Goal: Task Accomplishment & Management: Complete application form

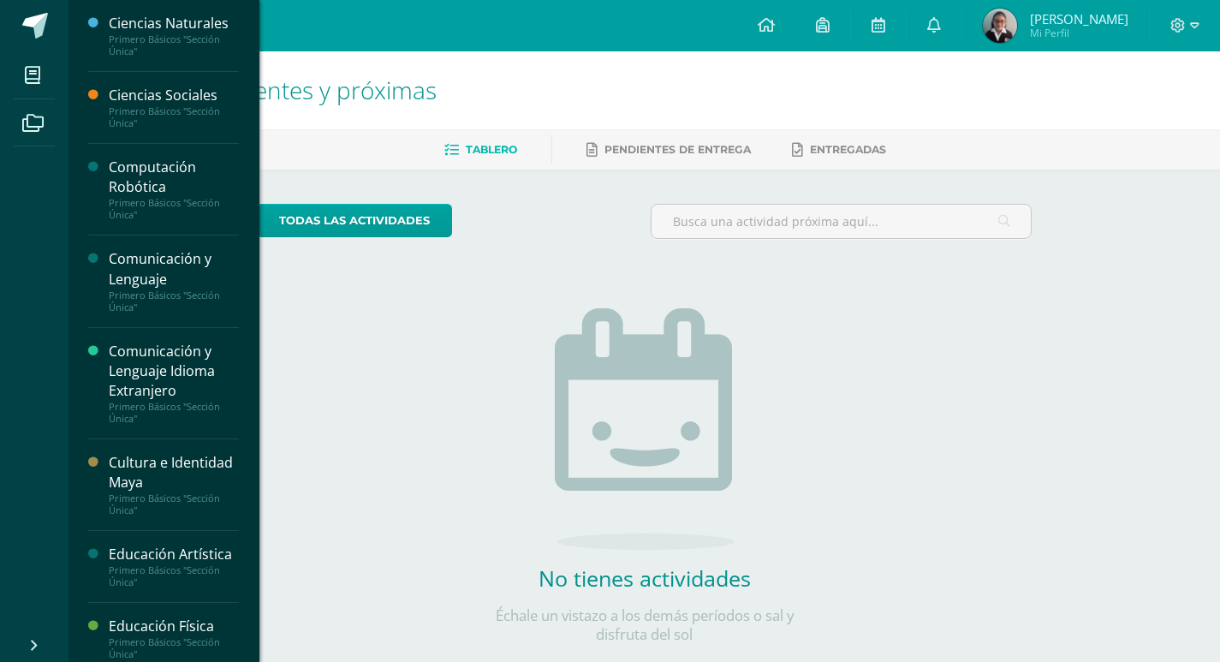
click at [166, 175] on div "Computación Robótica" at bounding box center [174, 177] width 130 height 39
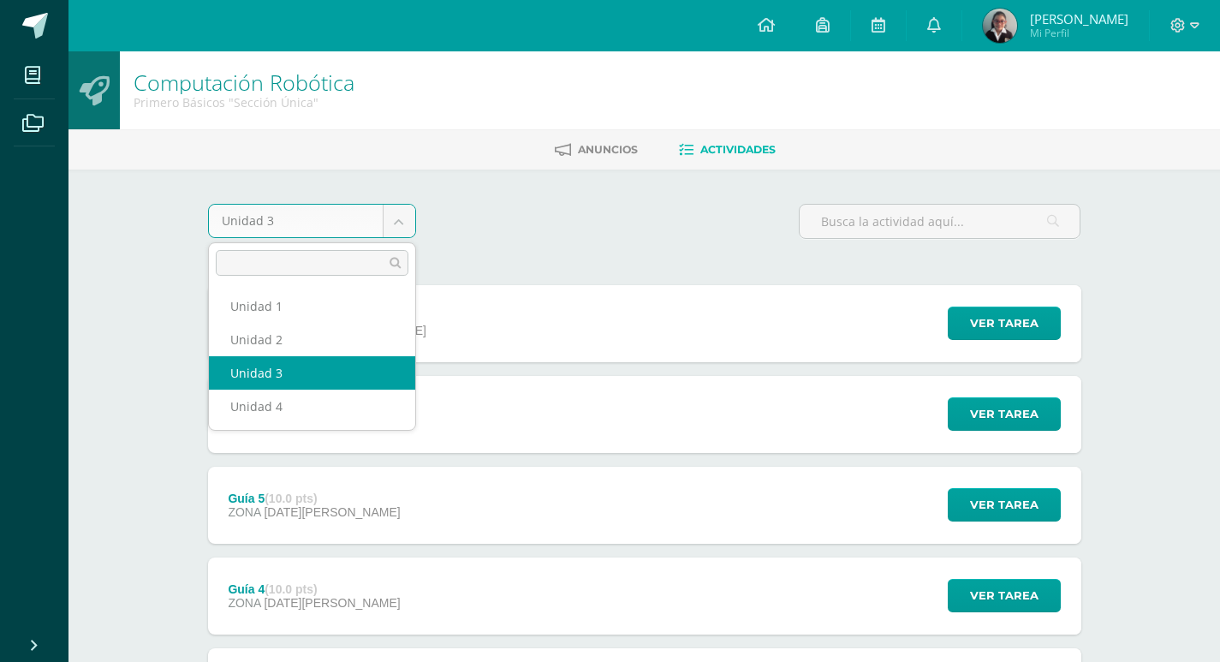
click at [400, 234] on body "Mis cursos Archivos Cerrar panel Ciencias Naturales Primero Básicos "Sección Ún…" at bounding box center [610, 555] width 1220 height 1111
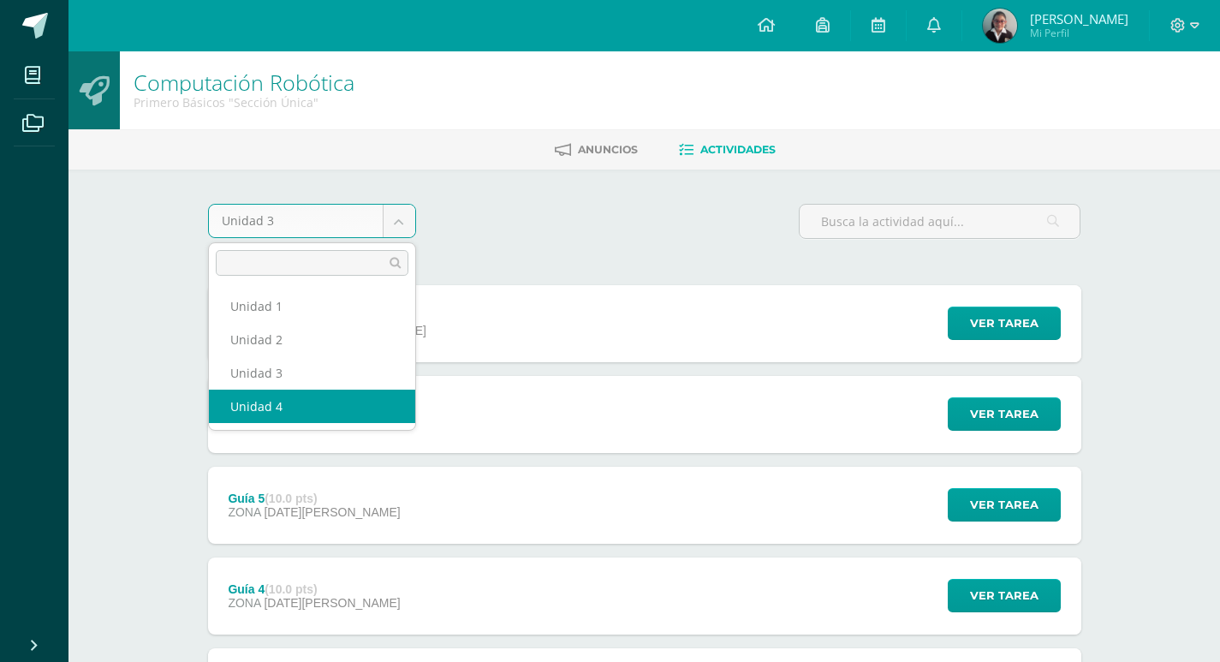
select select "Unidad 4"
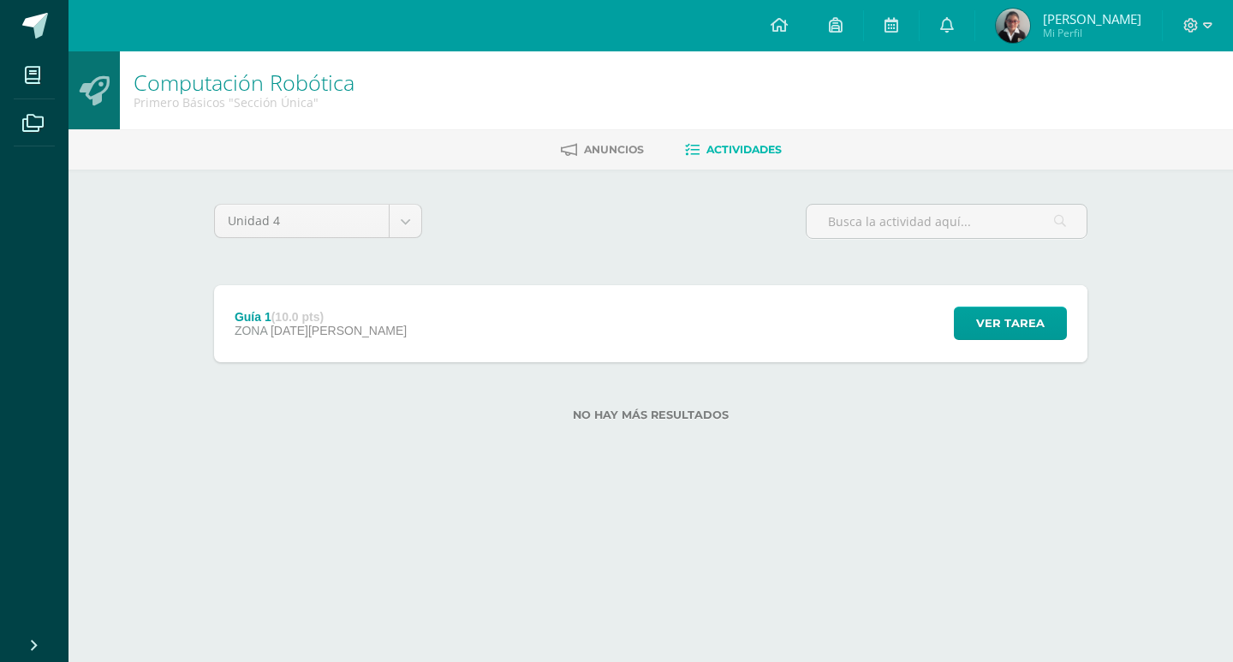
click at [454, 323] on div "Guía 1 (10.0 pts) ZONA [DATE][PERSON_NAME] Ver tarea Guía 1 Computación Robótic…" at bounding box center [650, 323] width 873 height 77
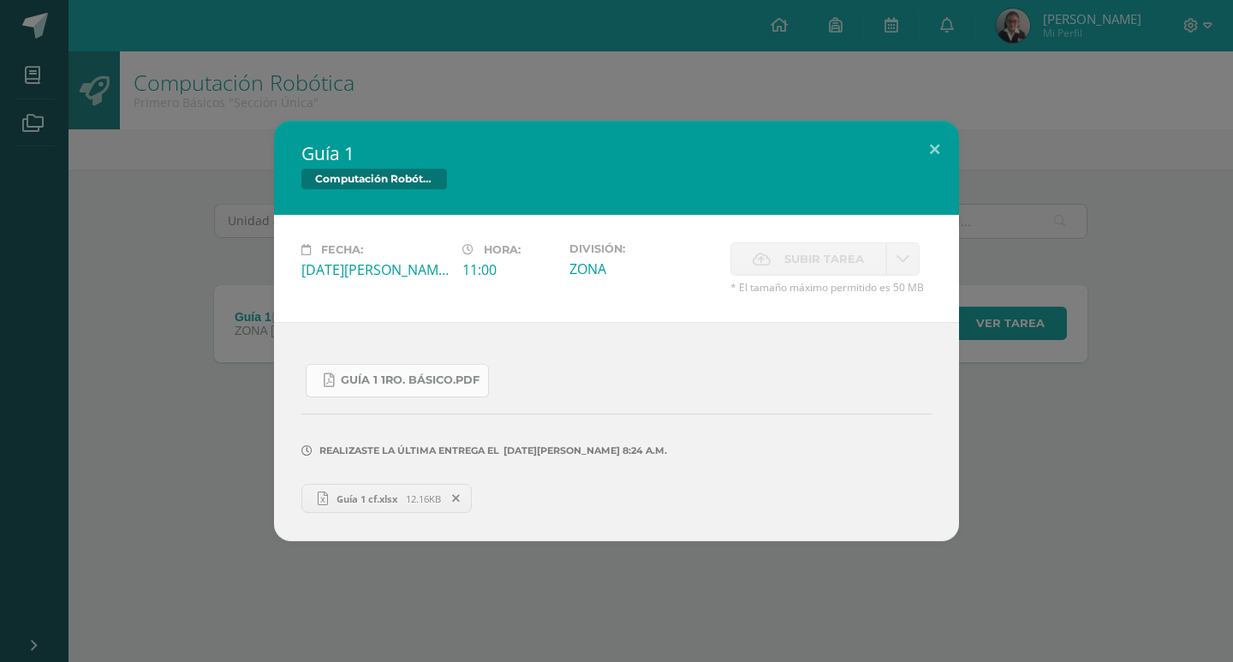
click at [435, 372] on link "Guía 1 1ro. Básico.pdf" at bounding box center [397, 380] width 183 height 33
click at [362, 491] on link "Guía 1 cf.xlsx 12.16KB" at bounding box center [386, 498] width 170 height 29
click at [941, 141] on button at bounding box center [934, 150] width 49 height 58
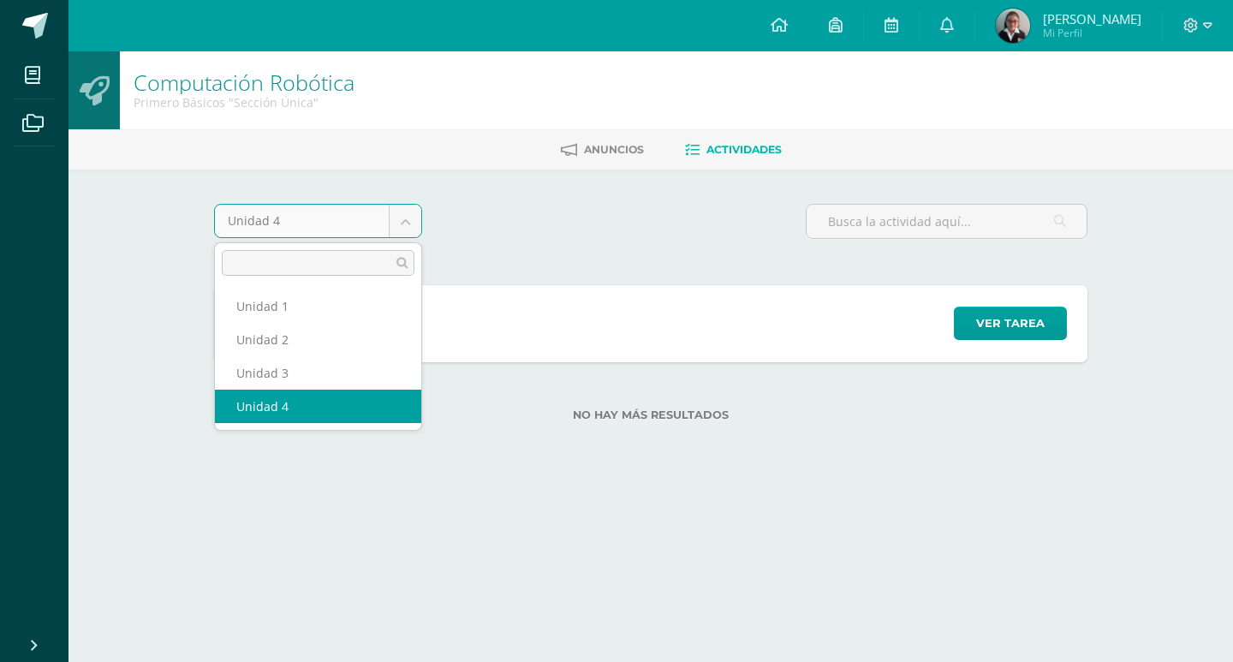
click at [391, 222] on body "Mis cursos Archivos Cerrar panel Ciencias Naturales Primero Básicos "Sección Ún…" at bounding box center [616, 238] width 1233 height 476
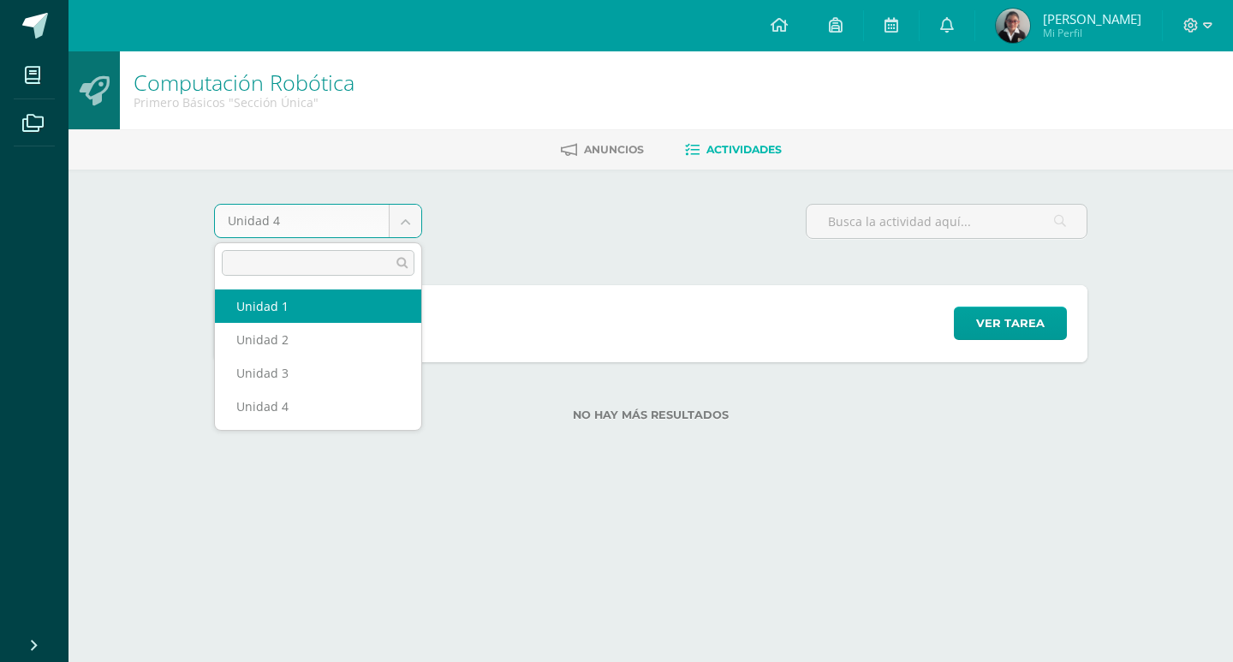
select select "Unidad 1"
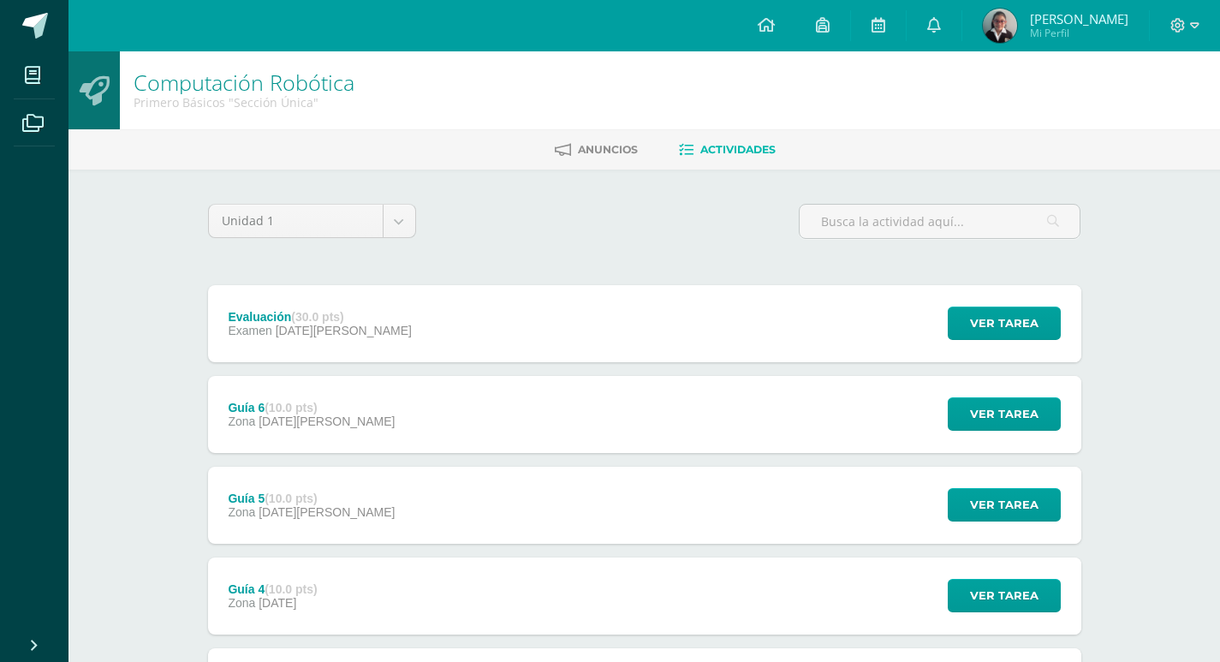
click at [668, 320] on div "Evaluación (30.0 pts) Examen 21 de Marzo Ver tarea Evaluación Computación Robót…" at bounding box center [644, 323] width 873 height 77
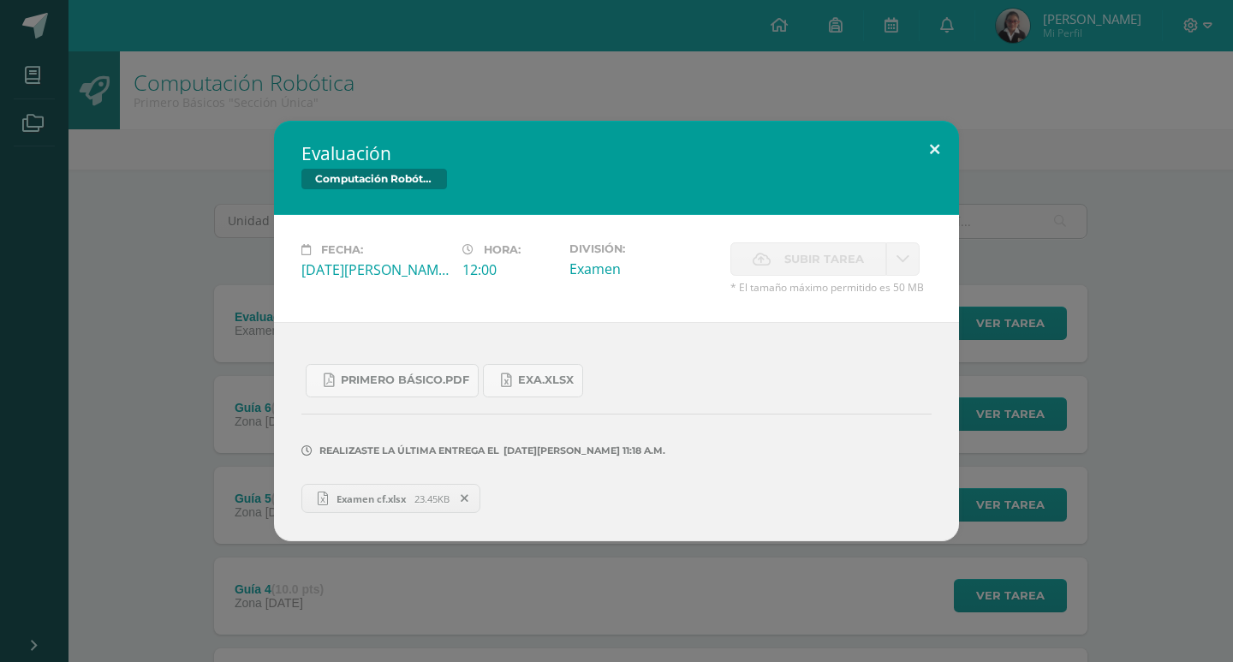
click at [937, 141] on button at bounding box center [934, 150] width 49 height 58
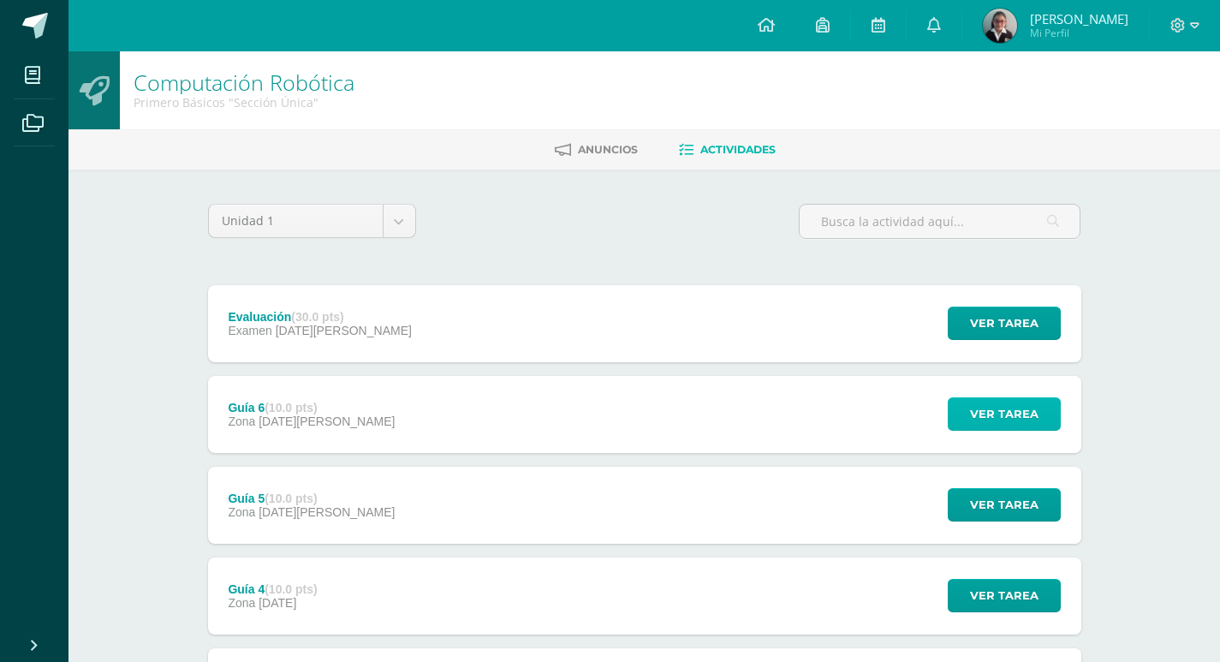
click at [1017, 412] on span "Ver tarea" at bounding box center [1004, 414] width 68 height 32
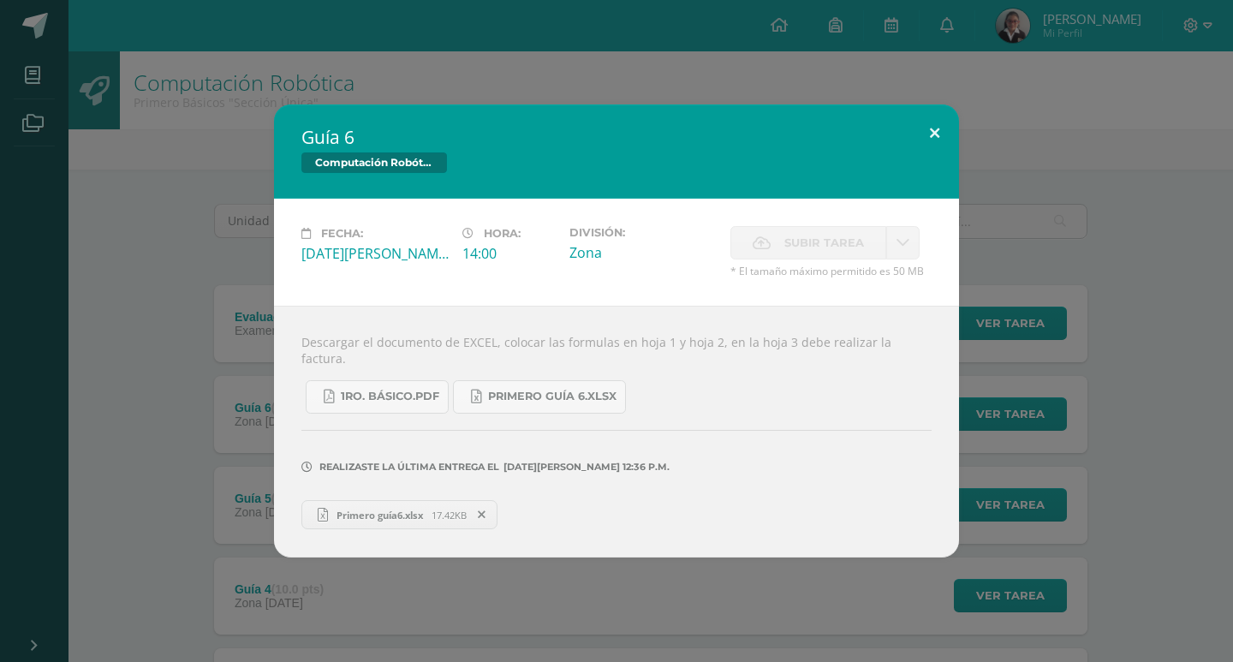
click at [922, 159] on button at bounding box center [934, 133] width 49 height 58
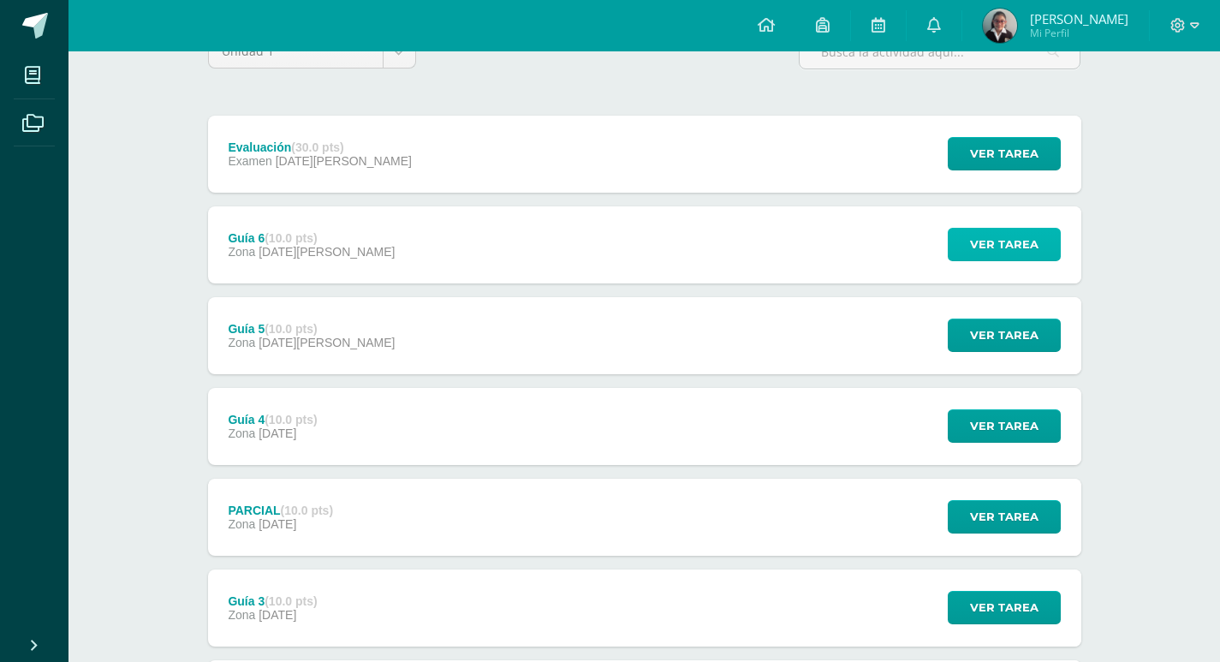
scroll to position [171, 0]
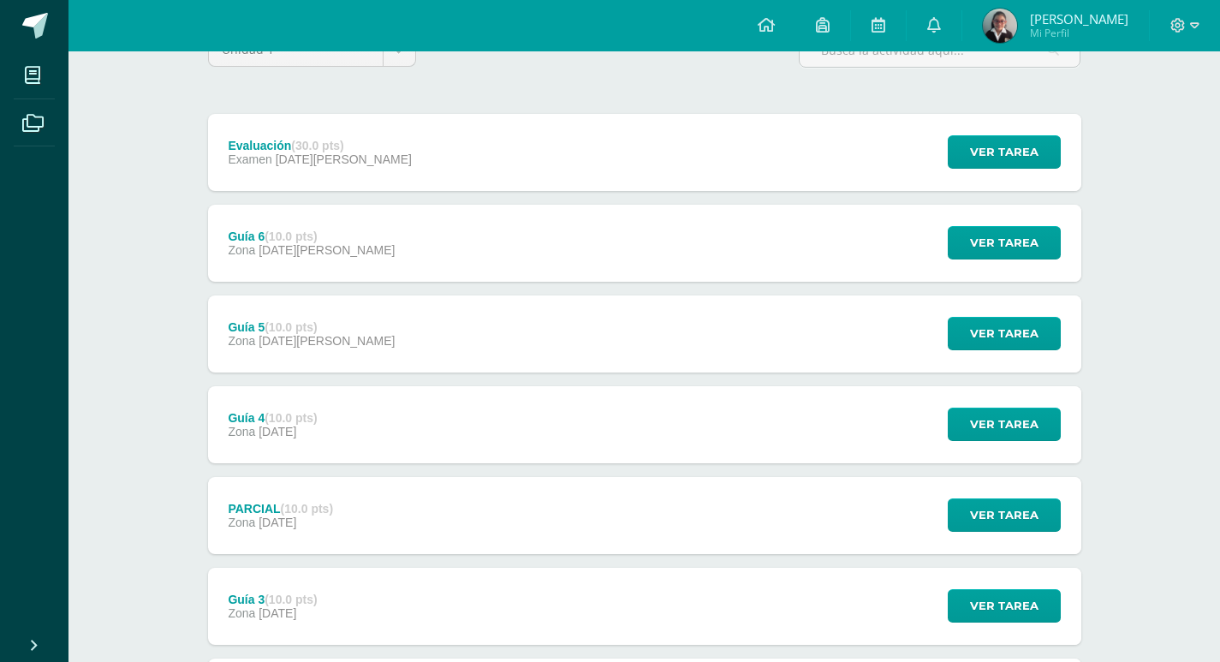
click at [410, 342] on div "Guía 5 (10.0 pts) Zona 07 de Marzo Ver tarea Guía 5 Computación Robótica Cargan…" at bounding box center [644, 333] width 873 height 77
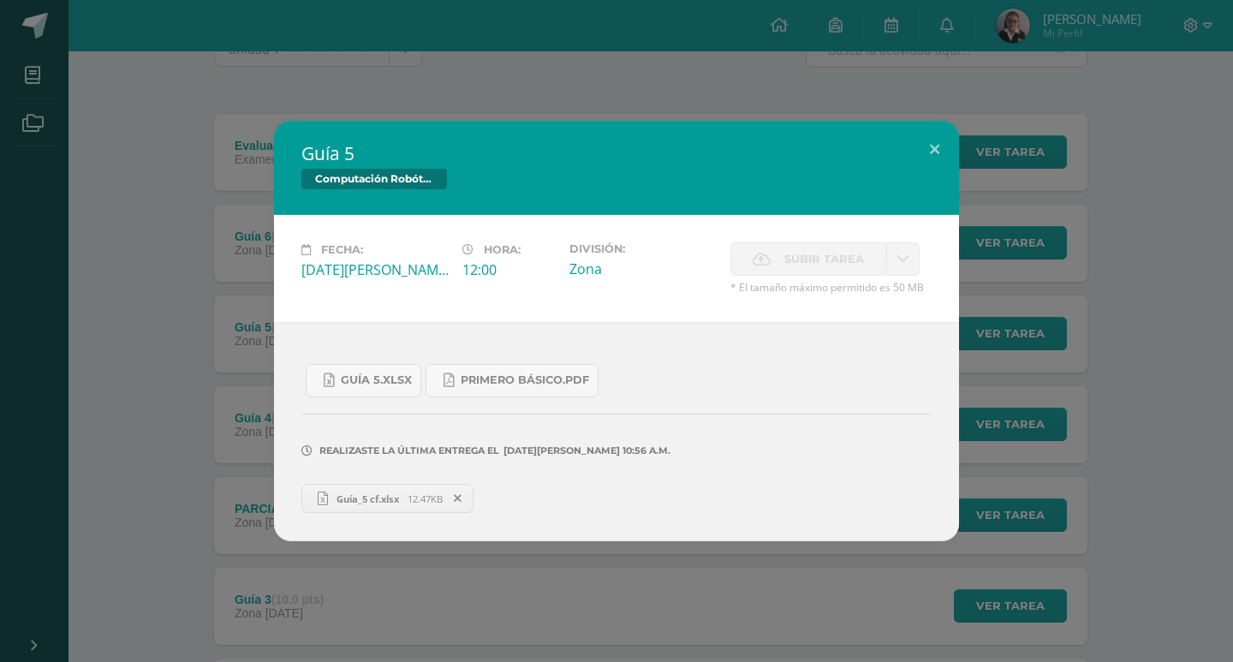
click at [413, 511] on link "Guía_5 cf.xlsx 12.47KB" at bounding box center [387, 498] width 172 height 29
click at [408, 499] on span "Guía_5 cf.xlsx" at bounding box center [368, 498] width 80 height 13
click at [404, 497] on span "Guía_5 cf.xlsx" at bounding box center [368, 498] width 80 height 13
click at [932, 136] on button at bounding box center [934, 150] width 49 height 58
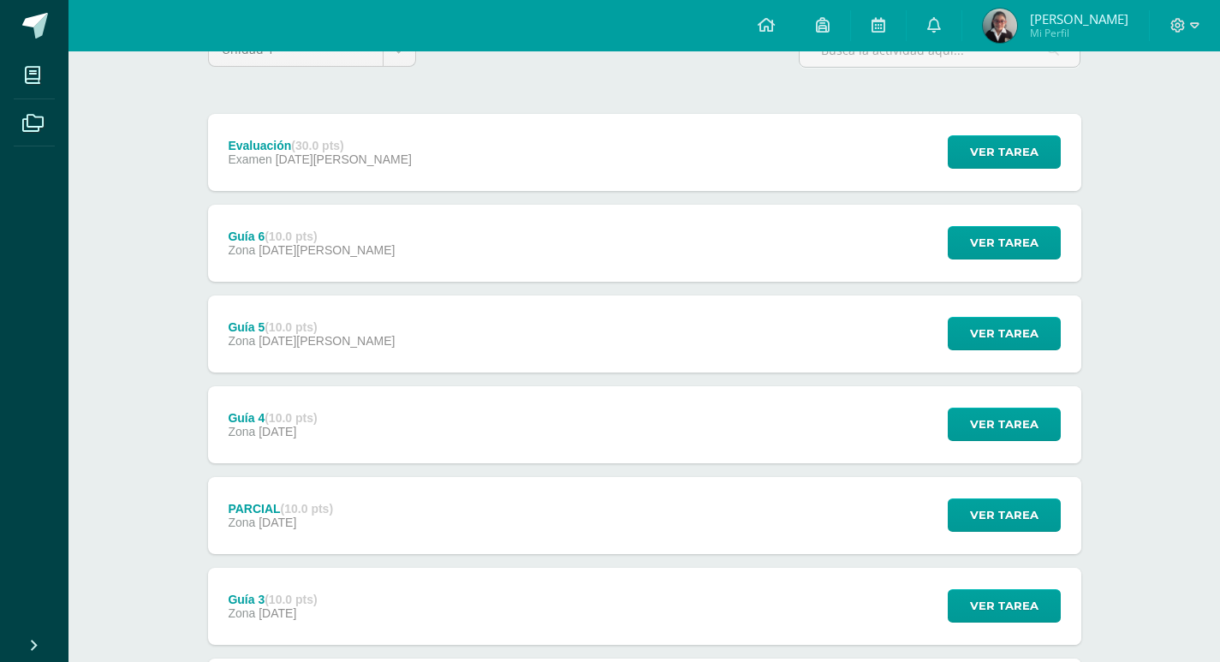
click at [335, 495] on div "PARCIAL (10.0 pts) Zona 21 de Febrero" at bounding box center [281, 515] width 146 height 77
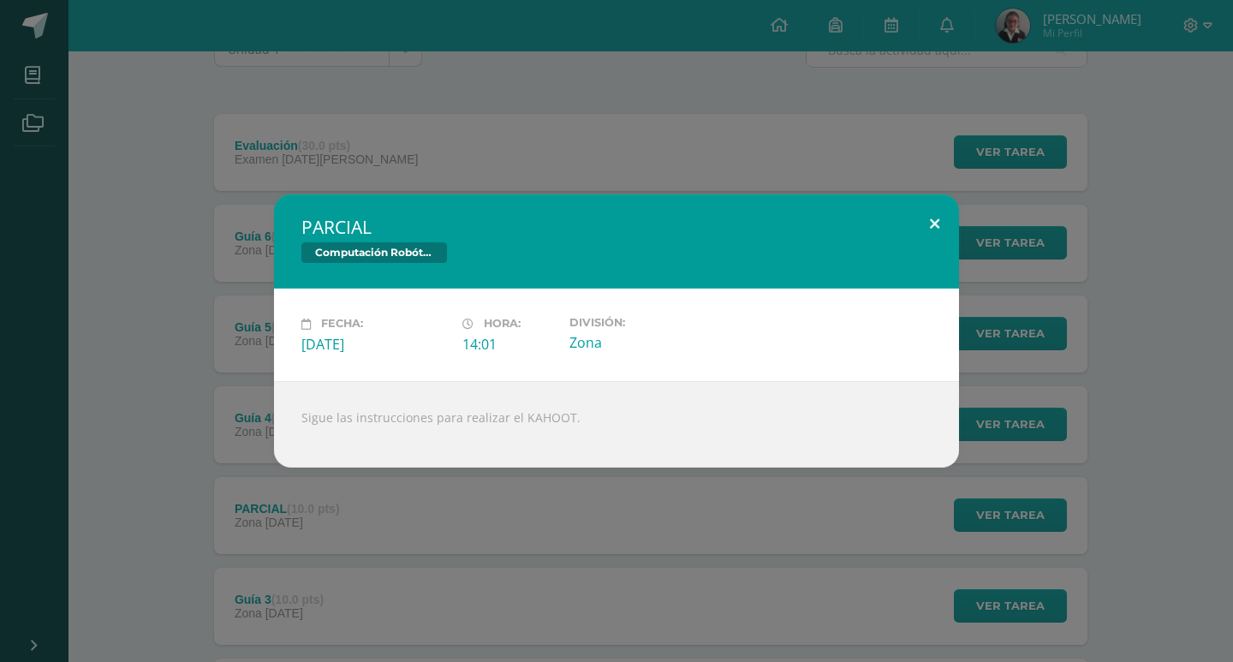
click at [937, 240] on button at bounding box center [934, 223] width 49 height 58
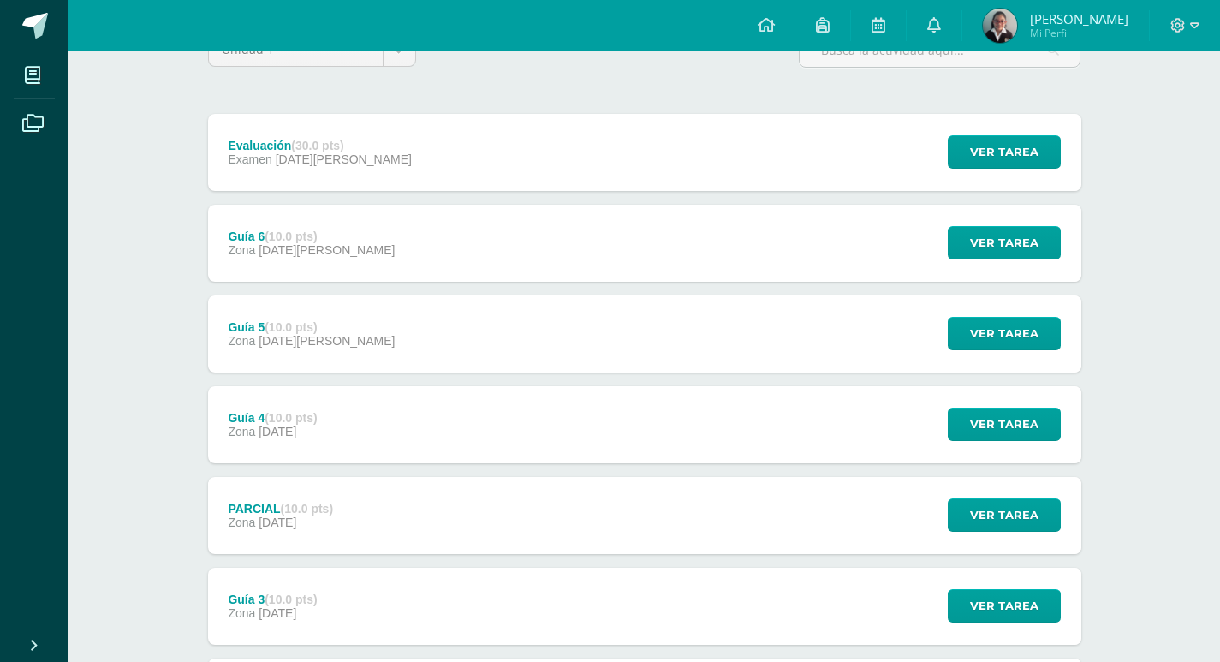
click at [384, 593] on div "Guía 3 (10.0 pts) Zona 21 de Febrero Ver tarea Guía 3 Computación Robótica Carg…" at bounding box center [644, 606] width 873 height 77
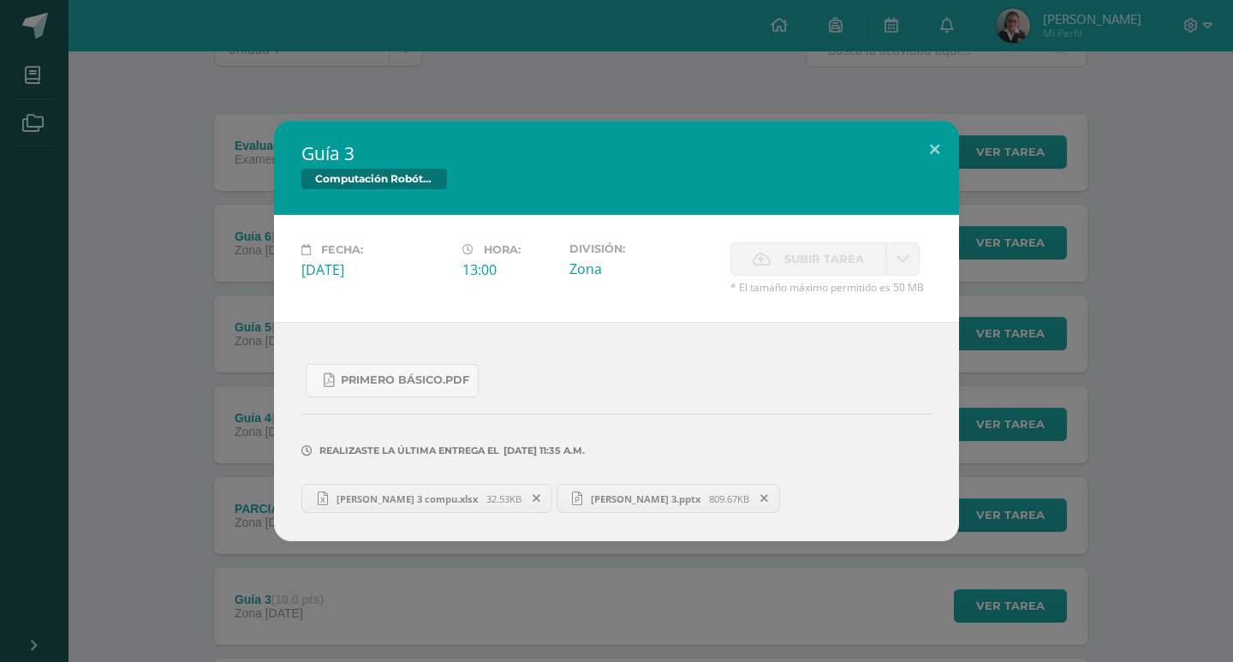
click at [582, 501] on span "Camila guía 3.pptx" at bounding box center [645, 498] width 127 height 13
click at [933, 125] on button at bounding box center [934, 150] width 49 height 58
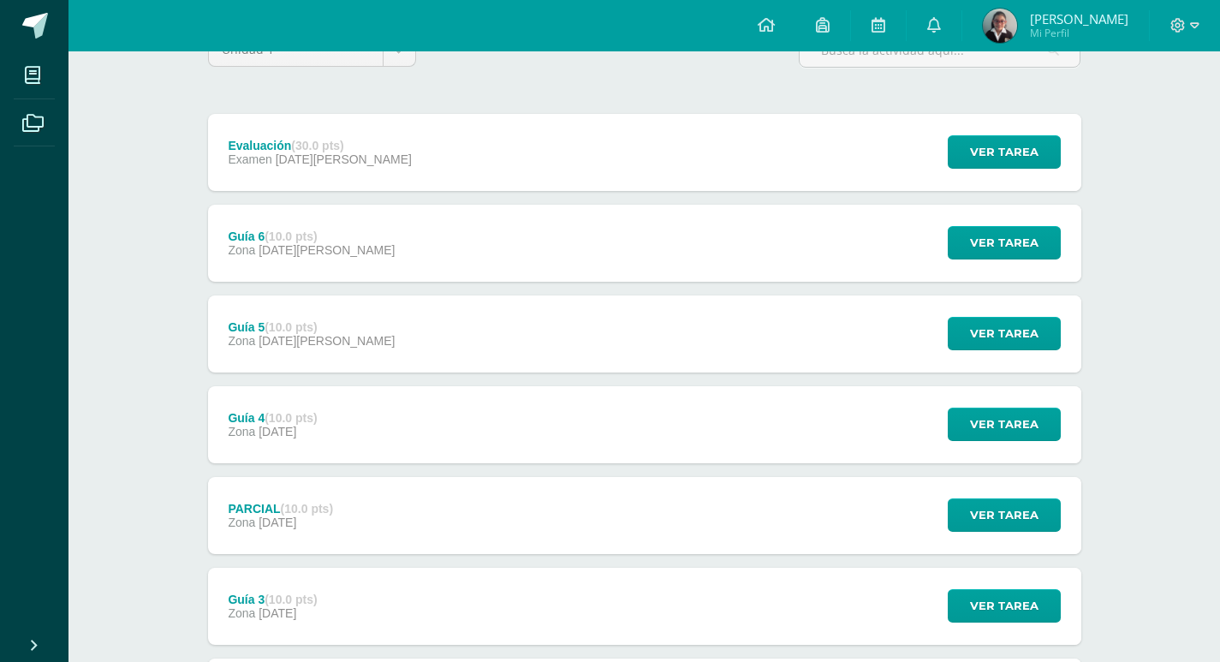
click at [282, 463] on div "Evaluación (30.0 pts) Examen 21 de Marzo Ver tarea Evaluación Computación Robót…" at bounding box center [644, 470] width 873 height 712
click at [338, 389] on div "Guía 4 (10.0 pts) Zona 28 de Febrero" at bounding box center [273, 424] width 130 height 77
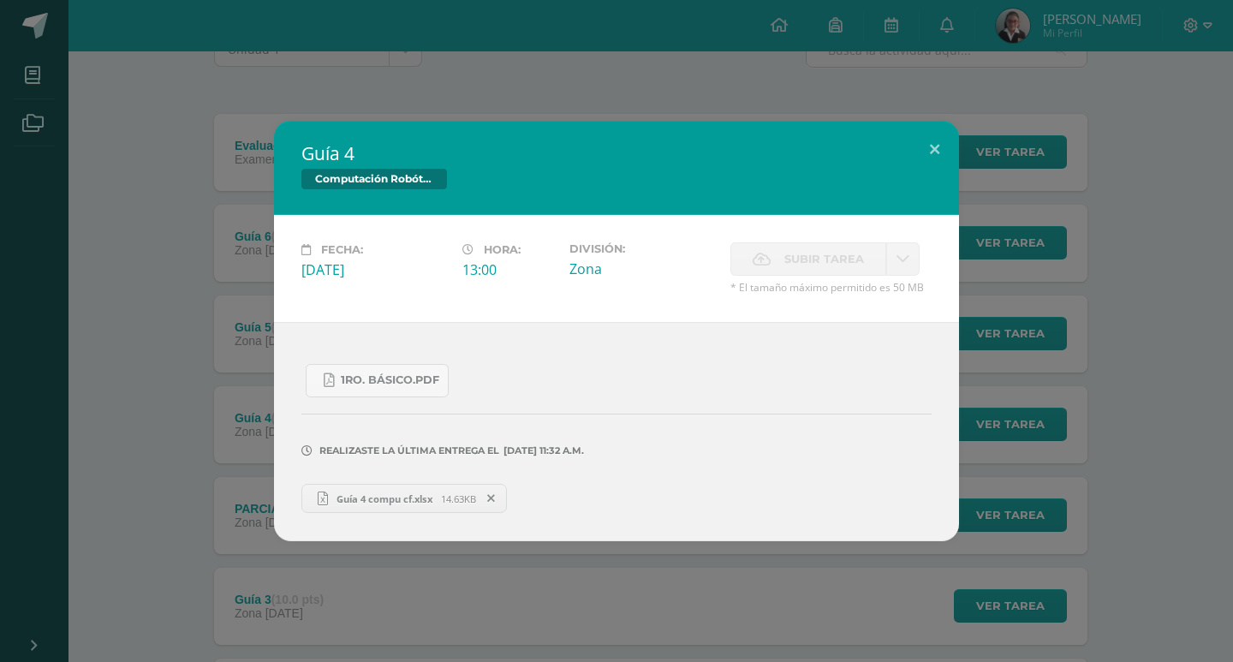
click at [431, 497] on span "Guía 4 compu cf.xlsx" at bounding box center [384, 498] width 113 height 13
click at [940, 148] on button at bounding box center [934, 150] width 49 height 58
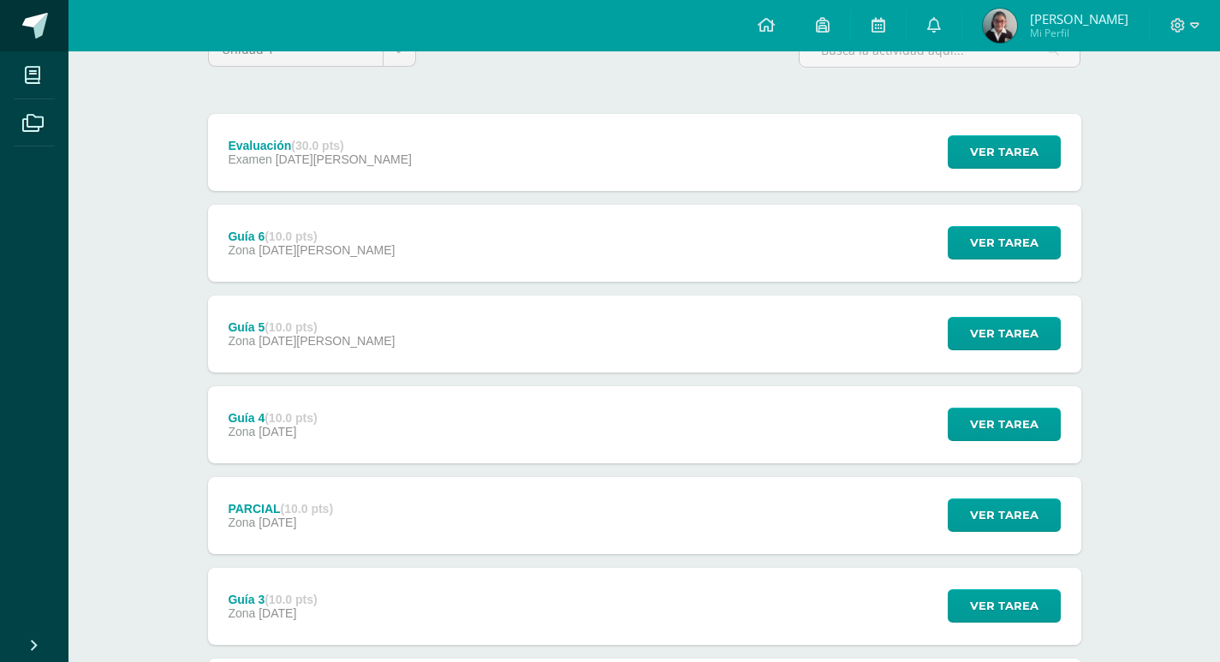
click at [35, 38] on span at bounding box center [35, 26] width 26 height 26
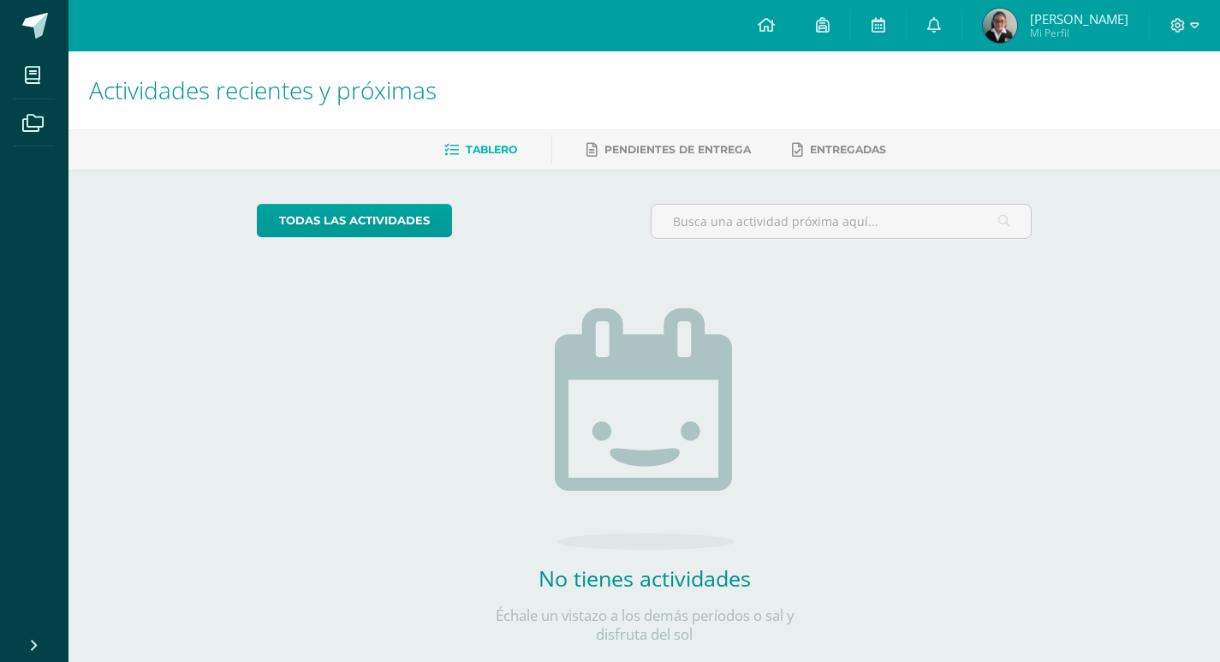
click at [126, 192] on body "Mis cursos Archivos Cerrar panel Ciencias Naturales Primero Básicos "Sección Ún…" at bounding box center [610, 349] width 1220 height 698
click at [26, 86] on span at bounding box center [33, 75] width 39 height 39
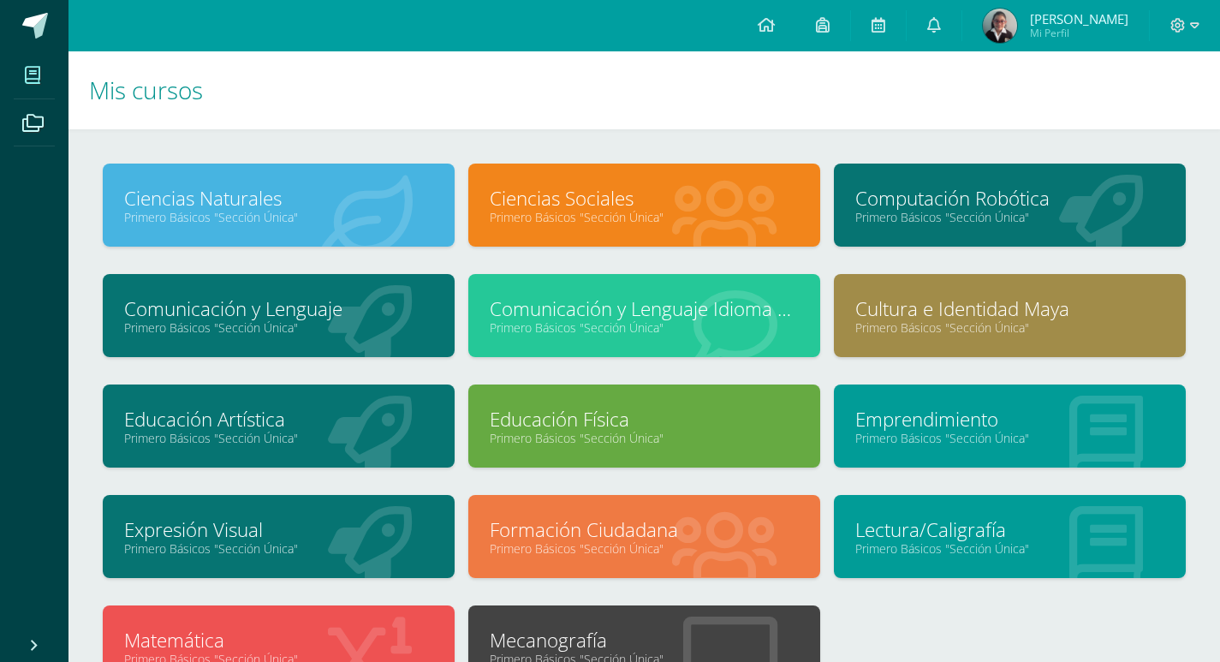
click at [1040, 198] on link "Computación Robótica" at bounding box center [1009, 198] width 309 height 27
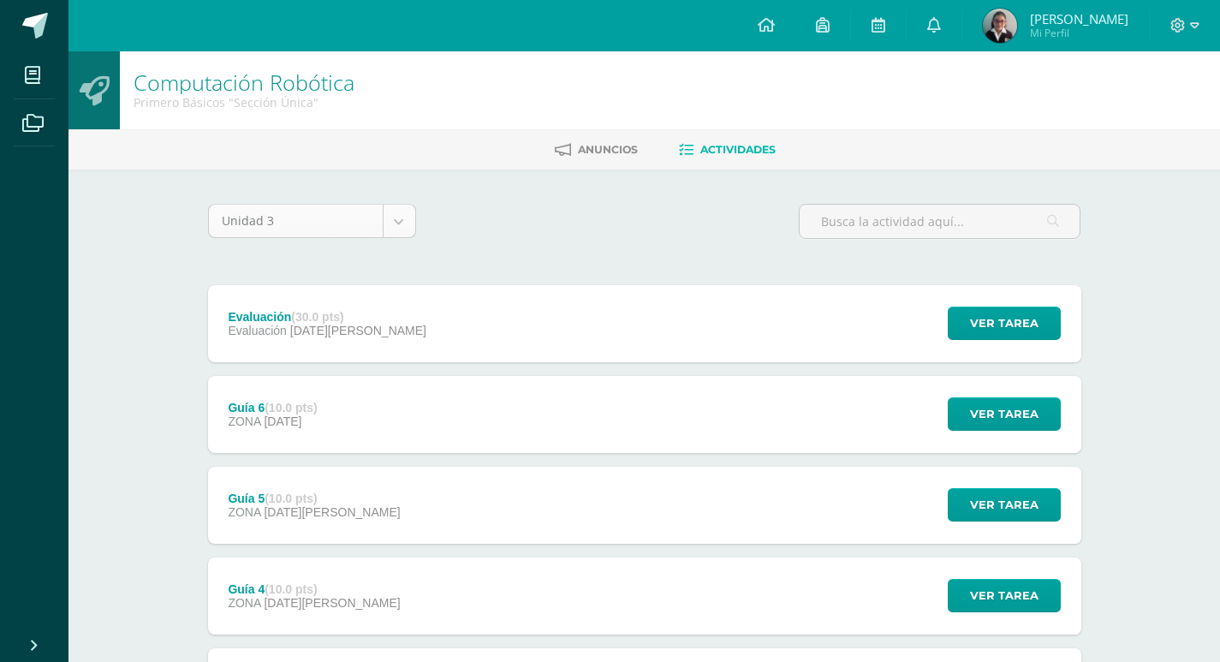
click at [396, 235] on body "Mis cursos Archivos Cerrar panel Ciencias Naturales Primero Básicos "Sección Ún…" at bounding box center [610, 555] width 1220 height 1111
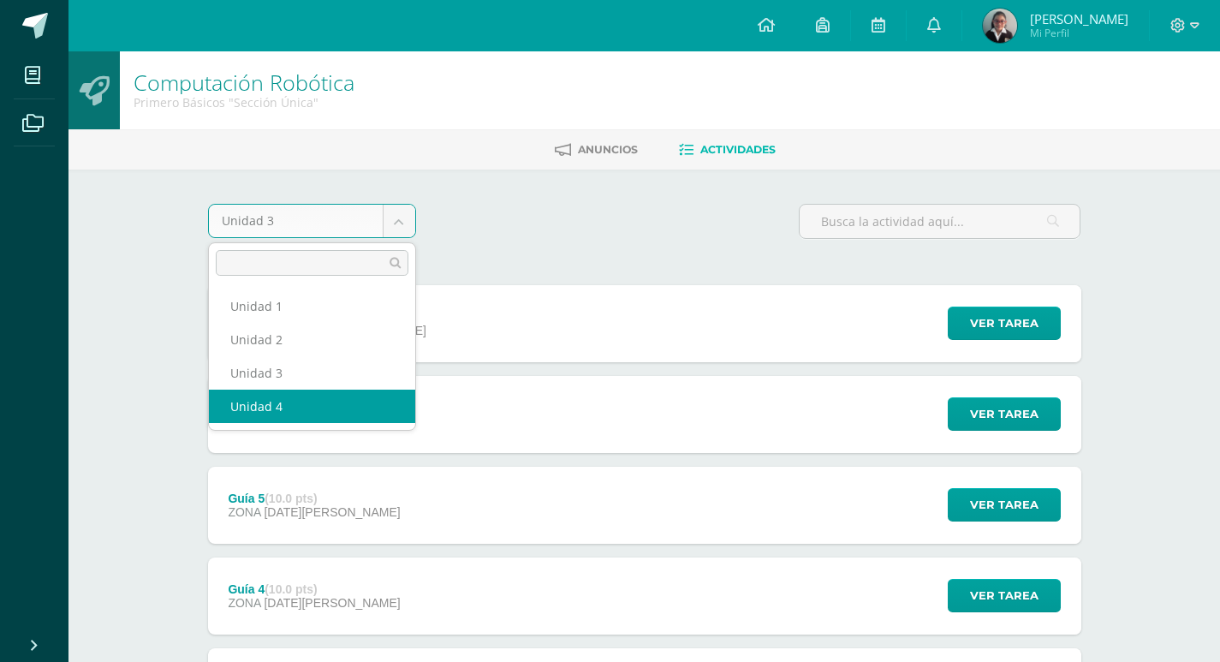
select select "Unidad 4"
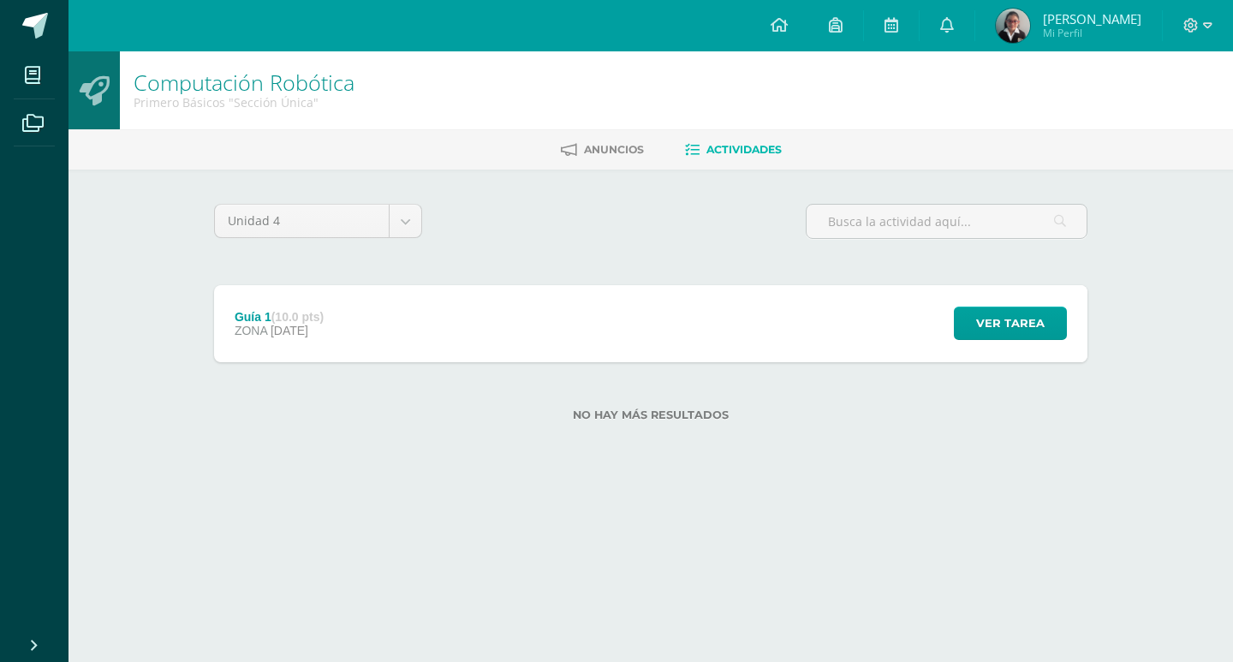
click at [942, 306] on div "Ver tarea" at bounding box center [1007, 323] width 159 height 77
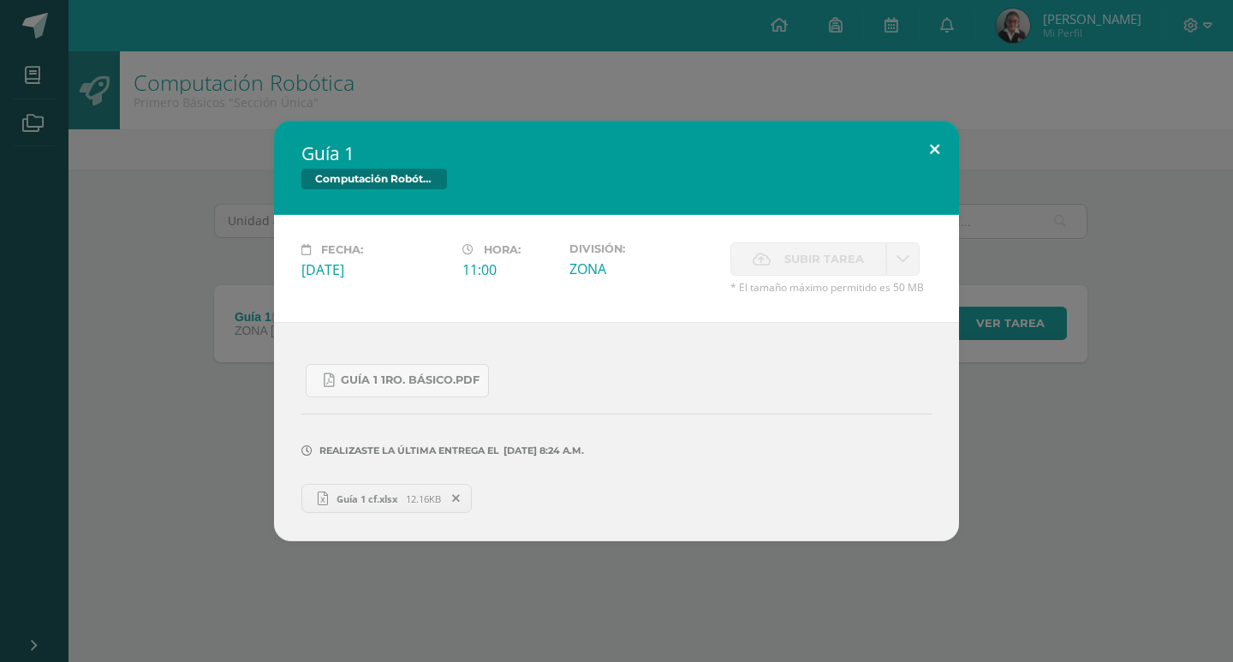
click at [931, 144] on button at bounding box center [934, 150] width 49 height 58
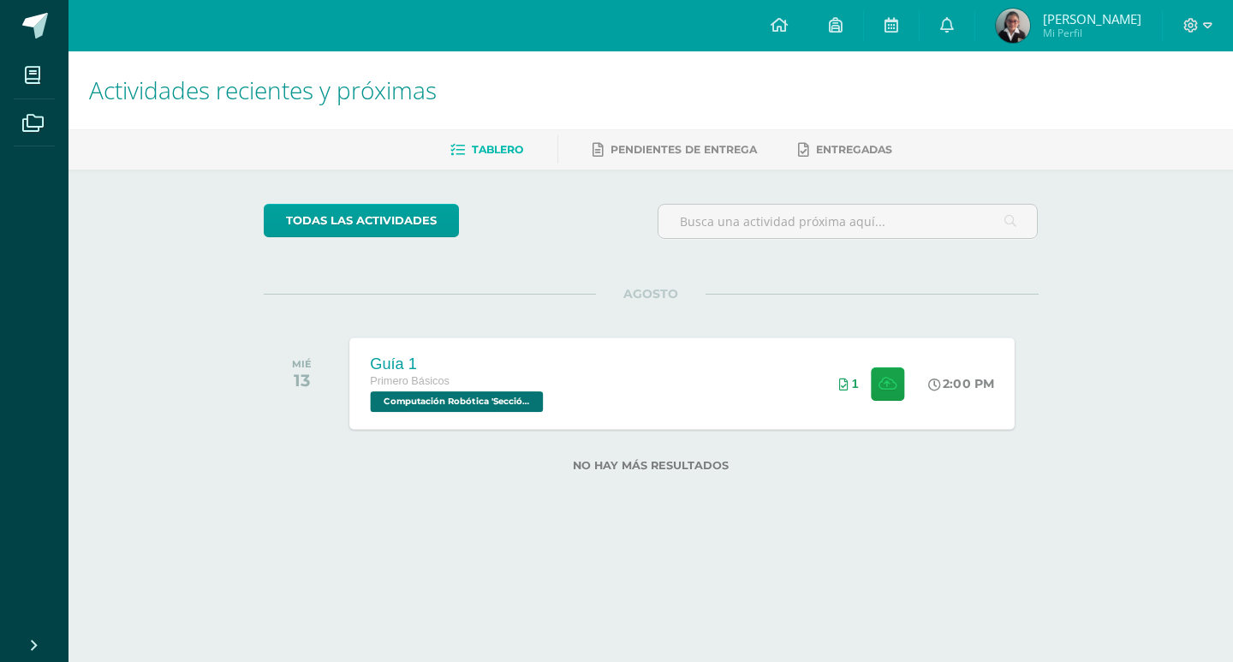
click at [483, 402] on span "Computación Robótica 'Sección Única'" at bounding box center [456, 401] width 173 height 21
click at [0, 0] on div "Cargando contenido" at bounding box center [0, 0] width 0 height 0
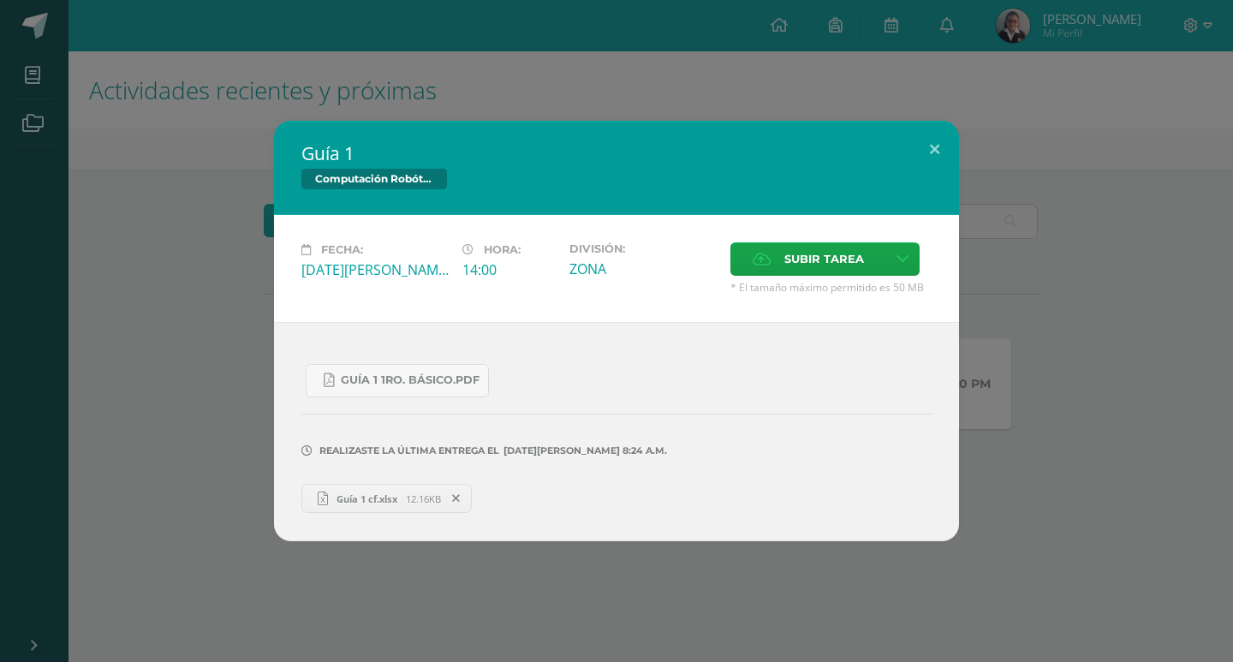
click at [467, 497] on span at bounding box center [456, 498] width 29 height 19
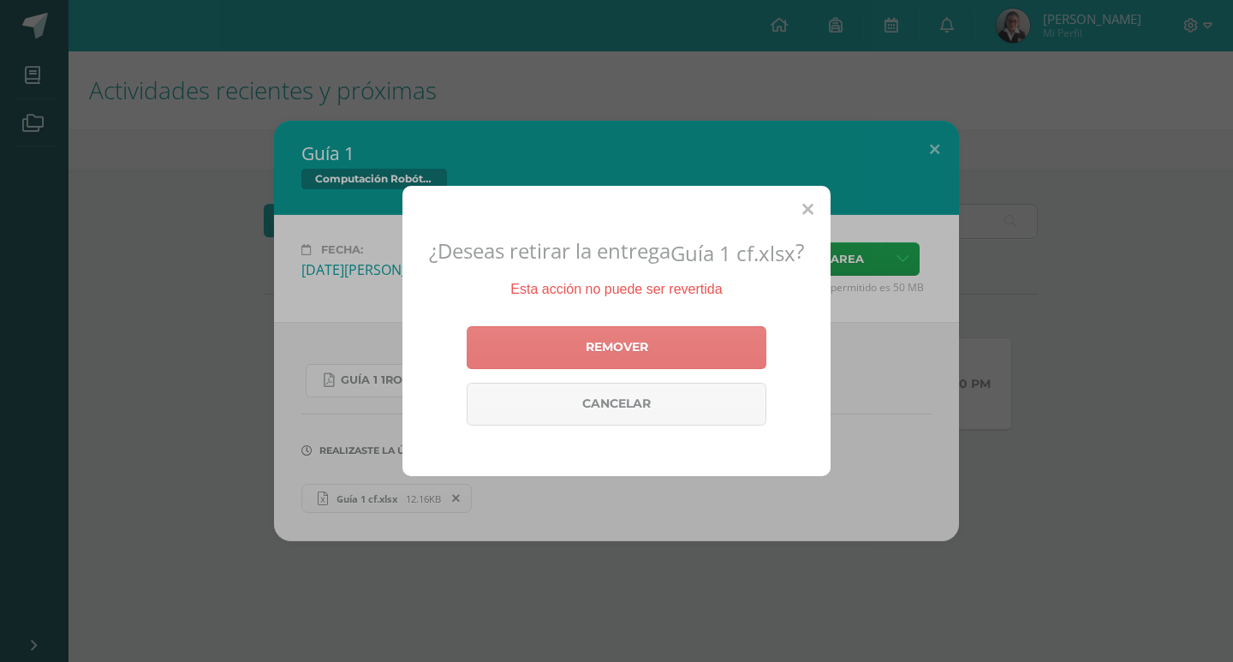
click at [619, 363] on link "Remover" at bounding box center [617, 347] width 300 height 43
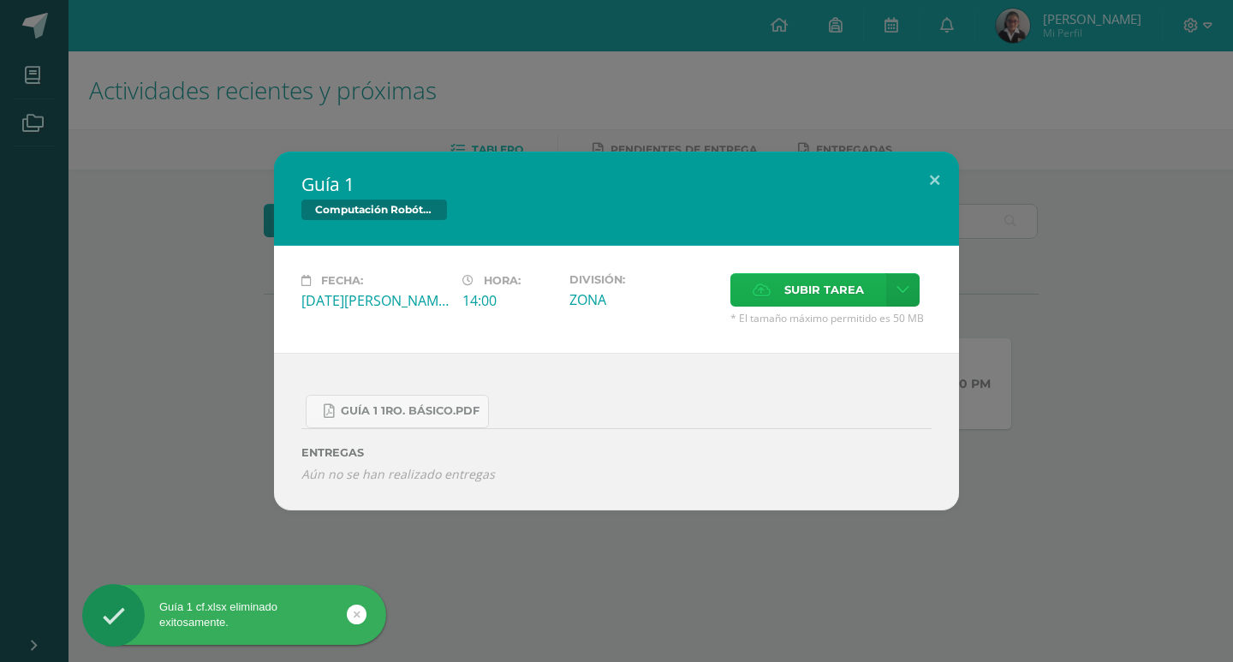
click at [806, 294] on span "Subir tarea" at bounding box center [824, 290] width 80 height 32
click at [0, 0] on input "Subir tarea" at bounding box center [0, 0] width 0 height 0
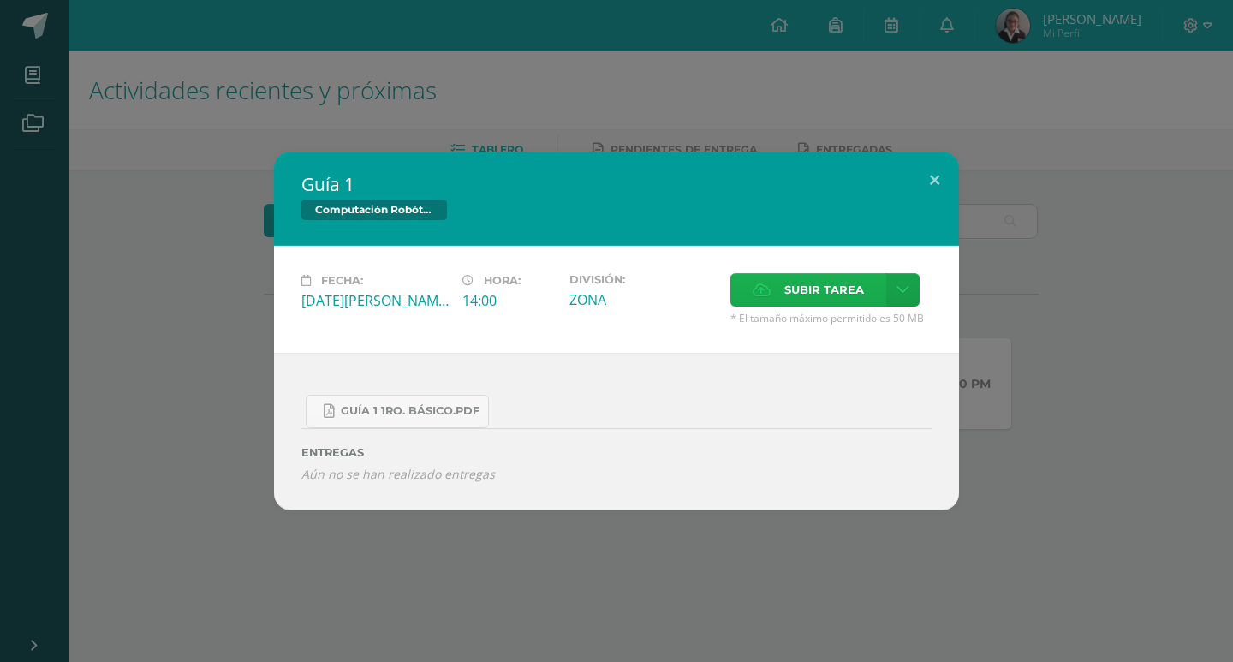
click at [836, 292] on span "Subir tarea" at bounding box center [824, 290] width 80 height 32
click at [0, 0] on input "Subir tarea" at bounding box center [0, 0] width 0 height 0
